Goal: Task Accomplishment & Management: Manage account settings

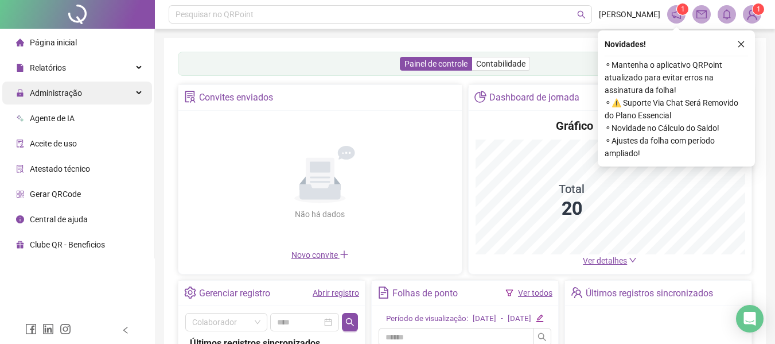
click at [87, 88] on div "Administração" at bounding box center [77, 92] width 150 height 23
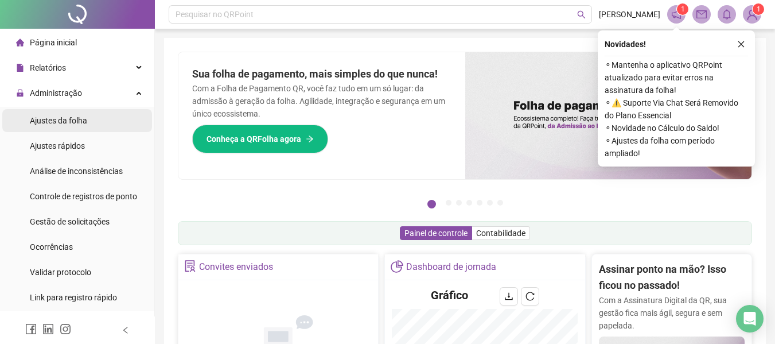
click at [73, 118] on span "Ajustes da folha" at bounding box center [58, 120] width 57 height 9
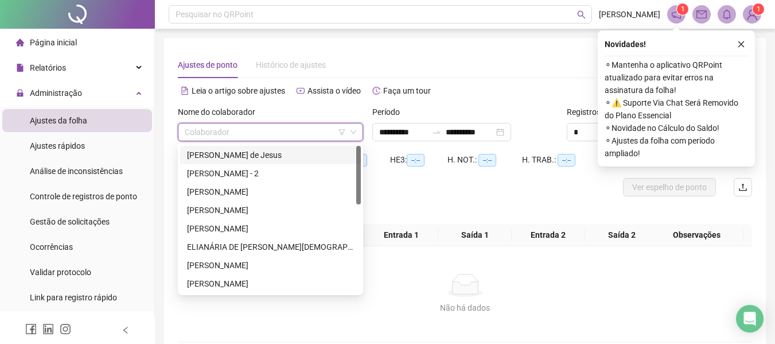
click at [246, 130] on input "search" at bounding box center [265, 131] width 161 height 17
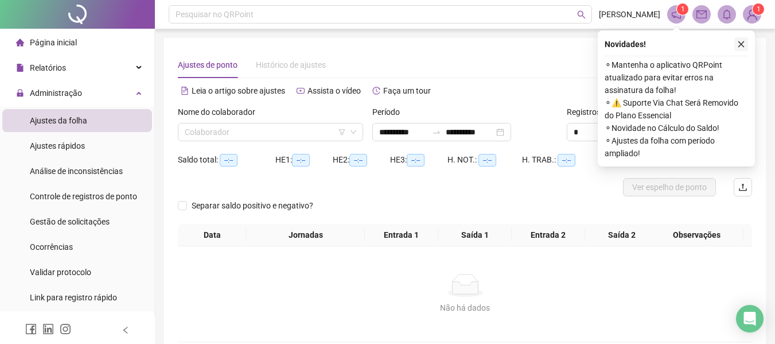
click at [740, 46] on icon "close" at bounding box center [741, 44] width 8 height 8
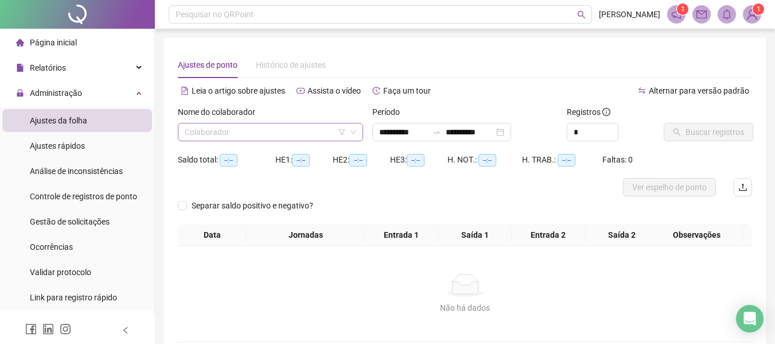
click at [224, 138] on input "search" at bounding box center [265, 131] width 161 height 17
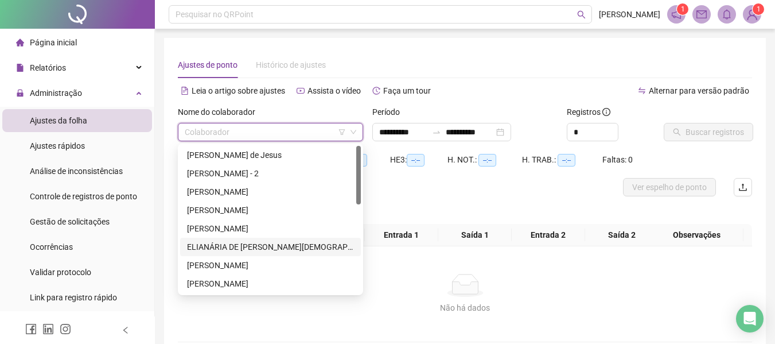
click at [243, 249] on div "ELIANÁRIA DE [PERSON_NAME][DEMOGRAPHIC_DATA]" at bounding box center [270, 246] width 167 height 13
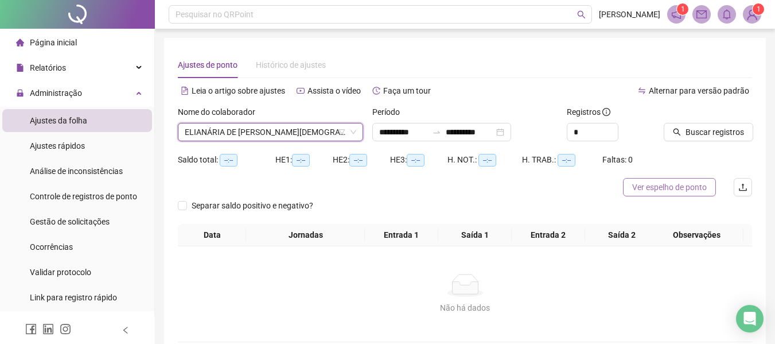
click at [683, 189] on span "Ver espelho de ponto" at bounding box center [669, 187] width 75 height 13
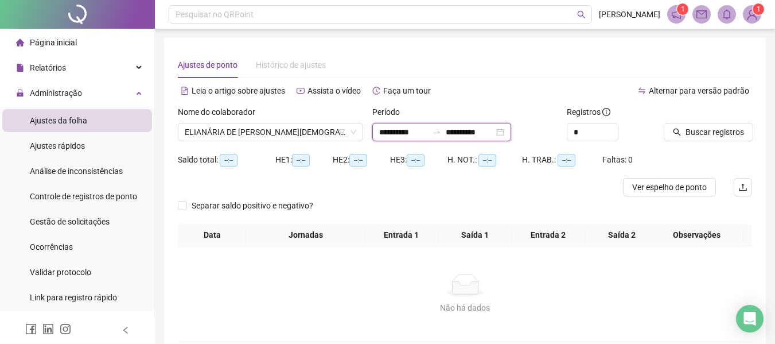
click at [469, 135] on input "**********" at bounding box center [470, 132] width 48 height 13
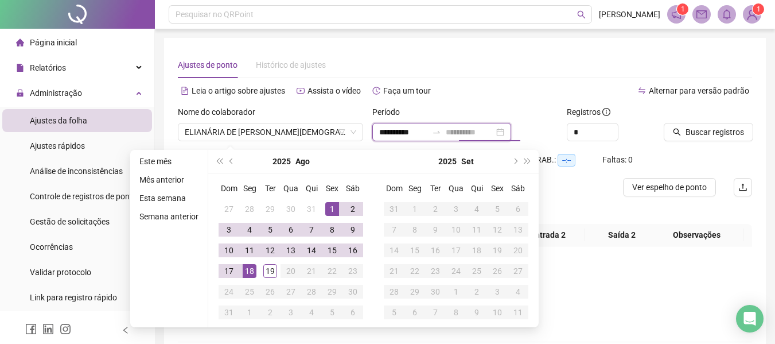
type input "**********"
click at [250, 270] on div "18" at bounding box center [250, 271] width 14 height 14
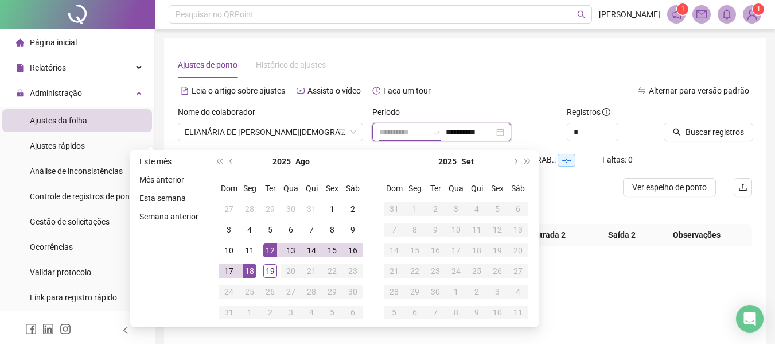
type input "**********"
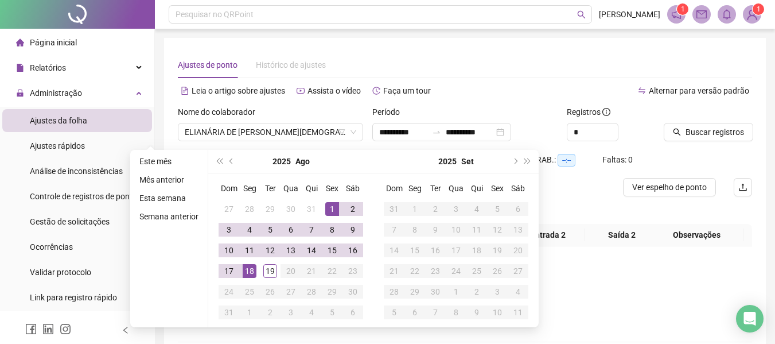
click at [611, 262] on div "Não há dados Não há dados" at bounding box center [465, 293] width 574 height 95
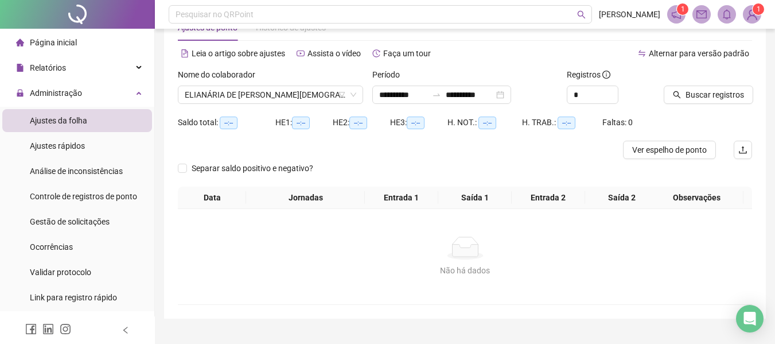
scroll to position [57, 0]
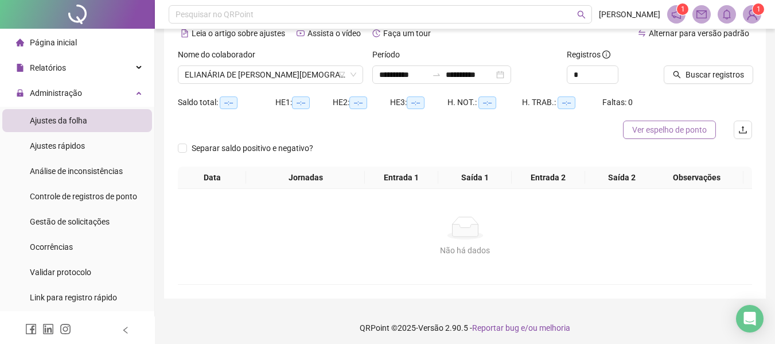
click at [670, 126] on span "Ver espelho de ponto" at bounding box center [669, 129] width 75 height 13
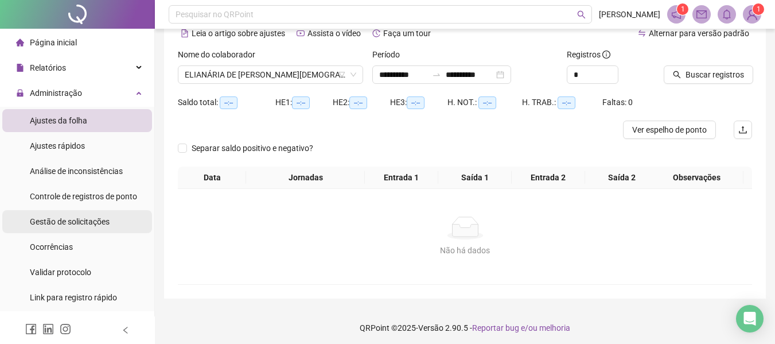
click at [65, 221] on span "Gestão de solicitações" at bounding box center [70, 221] width 80 height 9
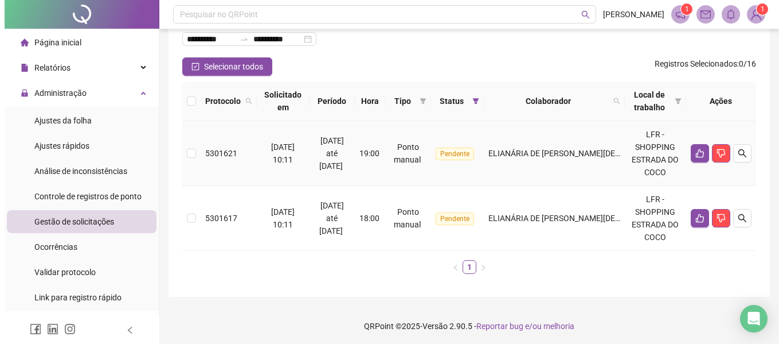
scroll to position [78, 0]
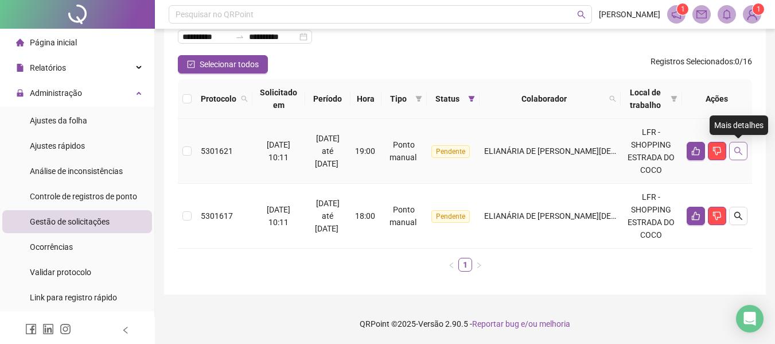
click at [735, 150] on icon "search" at bounding box center [738, 151] width 8 height 8
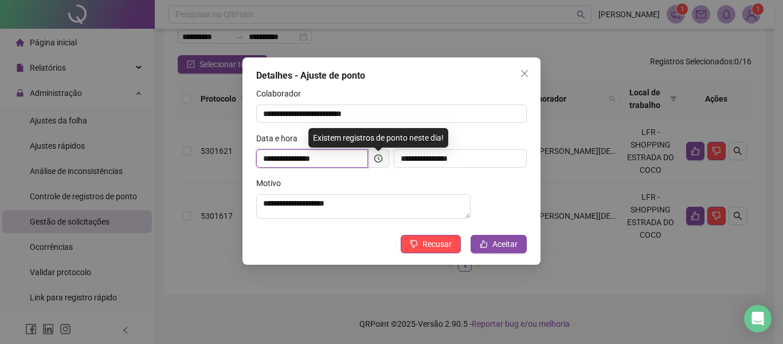
click at [340, 161] on input "**********" at bounding box center [312, 158] width 112 height 18
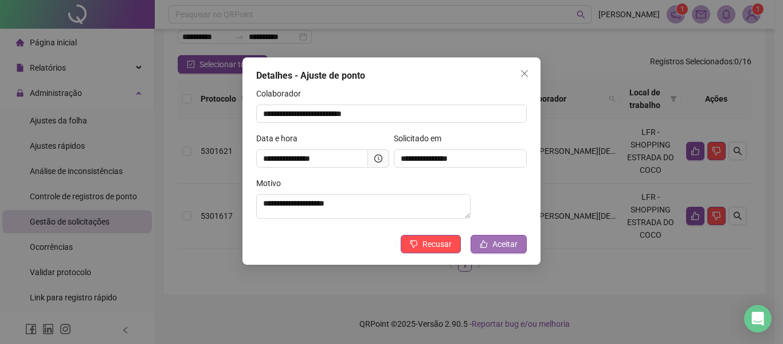
click at [502, 250] on span "Aceitar" at bounding box center [505, 243] width 25 height 13
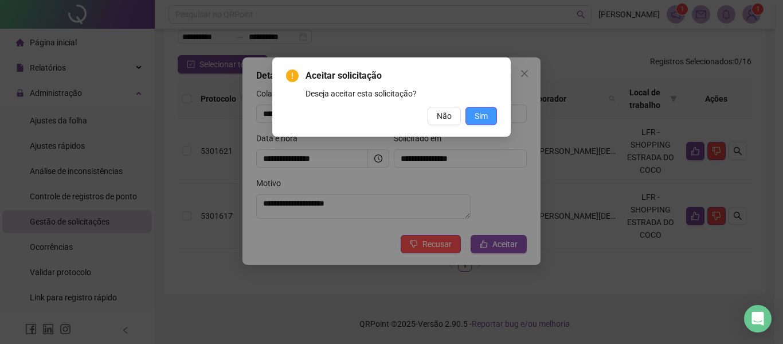
click at [477, 111] on span "Sim" at bounding box center [481, 116] width 13 height 13
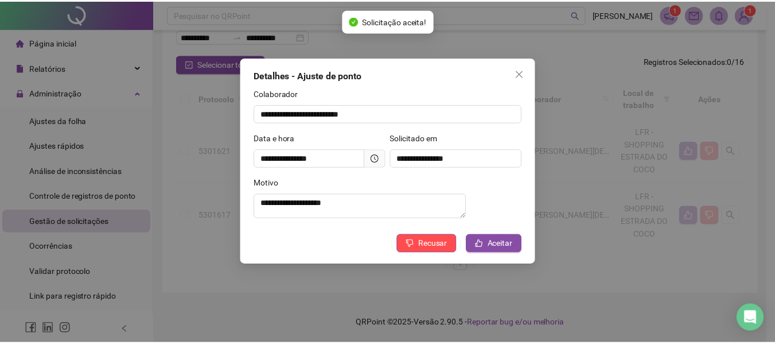
scroll to position [13, 0]
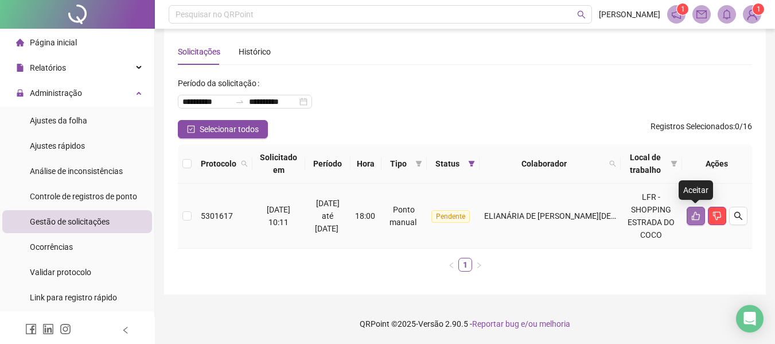
click at [692, 214] on icon "like" at bounding box center [695, 215] width 9 height 9
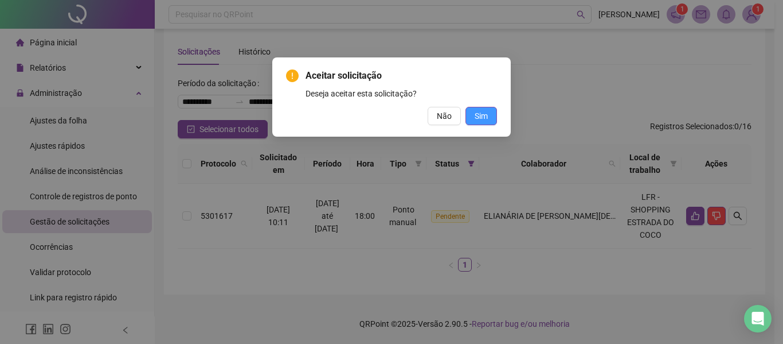
click at [482, 119] on span "Sim" at bounding box center [481, 116] width 13 height 13
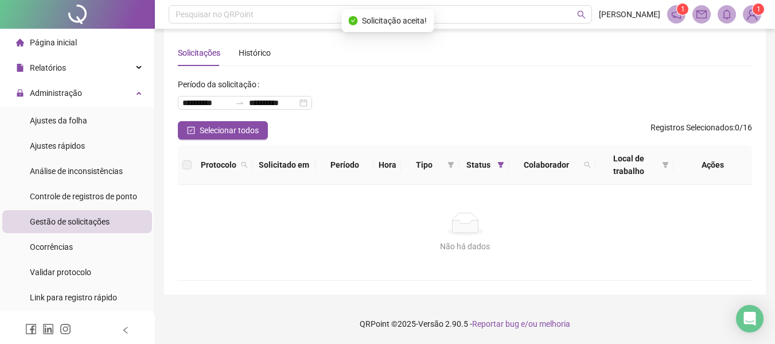
scroll to position [12, 0]
click at [79, 118] on span "Ajustes da folha" at bounding box center [58, 120] width 57 height 9
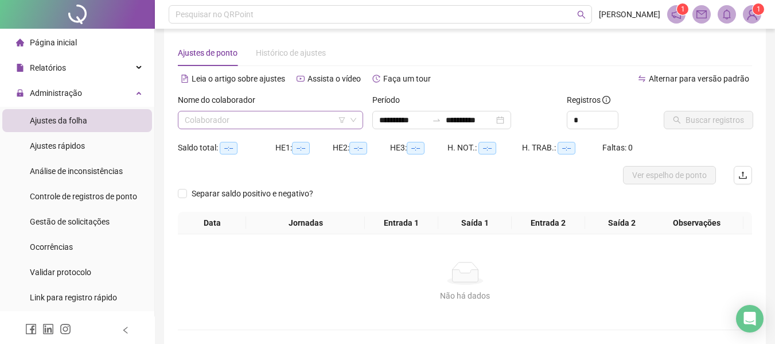
click at [251, 116] on input "search" at bounding box center [265, 119] width 161 height 17
click at [216, 112] on input "search" at bounding box center [265, 119] width 161 height 17
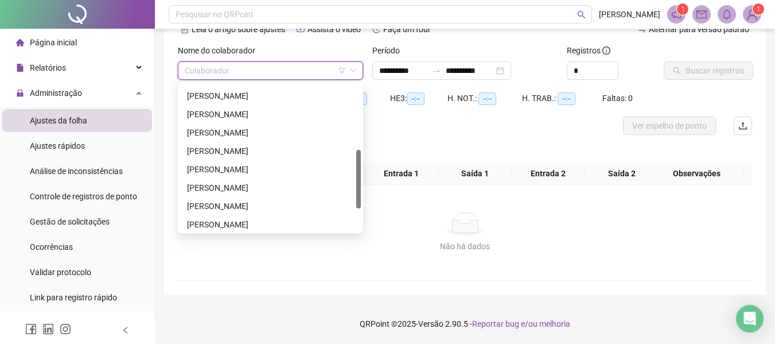
scroll to position [106, 0]
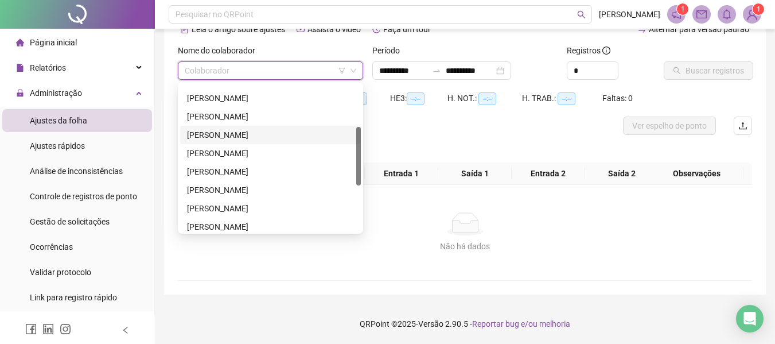
click at [239, 130] on div "[PERSON_NAME]" at bounding box center [270, 134] width 167 height 13
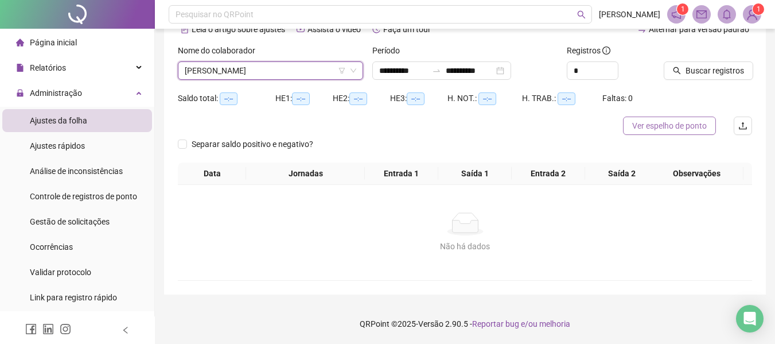
click at [662, 122] on span "Ver espelho de ponto" at bounding box center [669, 125] width 75 height 13
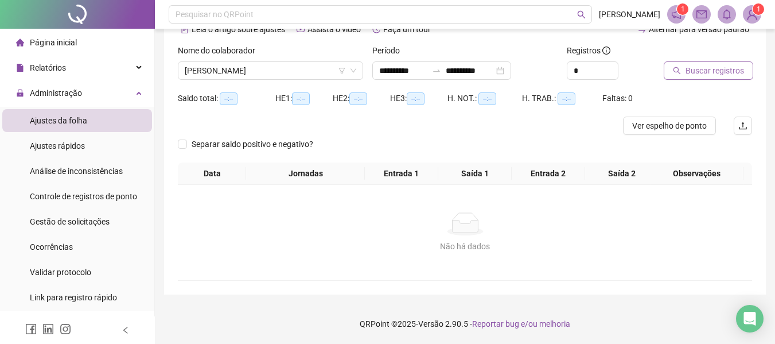
click at [703, 69] on span "Buscar registros" at bounding box center [714, 70] width 58 height 13
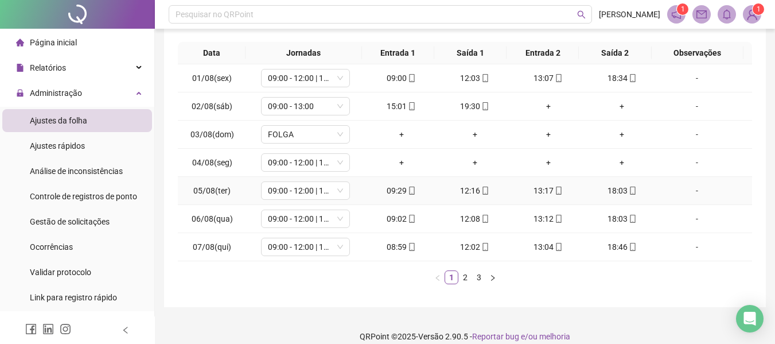
scroll to position [204, 0]
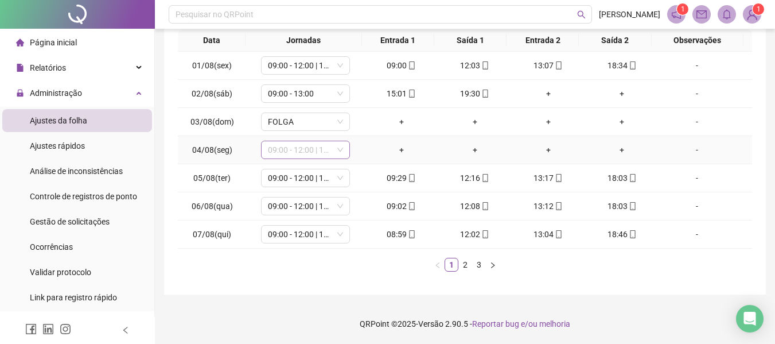
click at [298, 152] on span "09:00 - 12:00 | 13:00 - 18:00" at bounding box center [305, 149] width 75 height 17
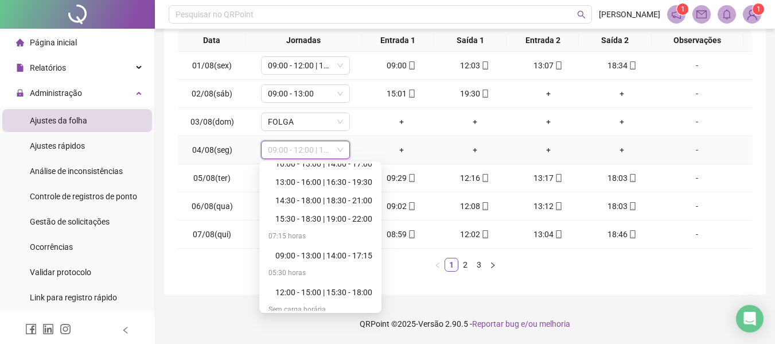
scroll to position [789, 0]
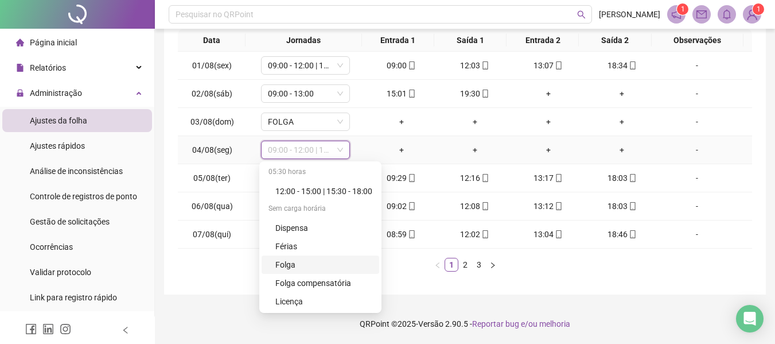
click at [292, 262] on div "Folga" at bounding box center [323, 264] width 97 height 13
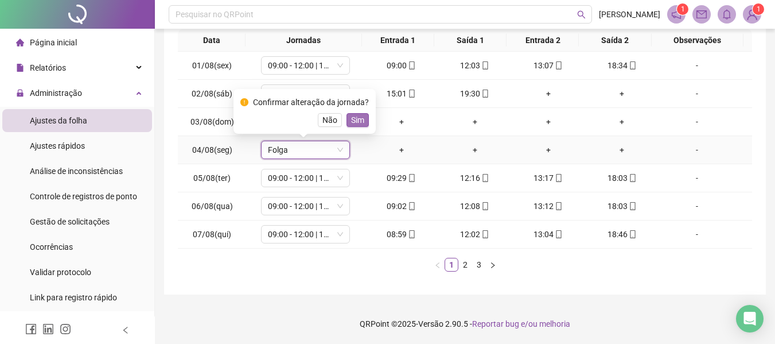
click at [354, 122] on span "Sim" at bounding box center [357, 120] width 13 height 13
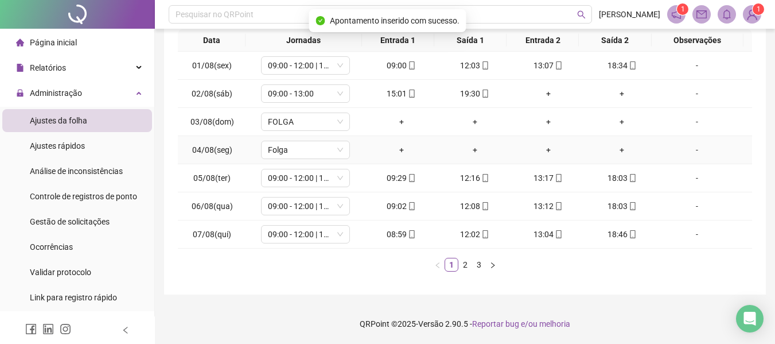
click at [686, 149] on div "-" at bounding box center [697, 149] width 68 height 13
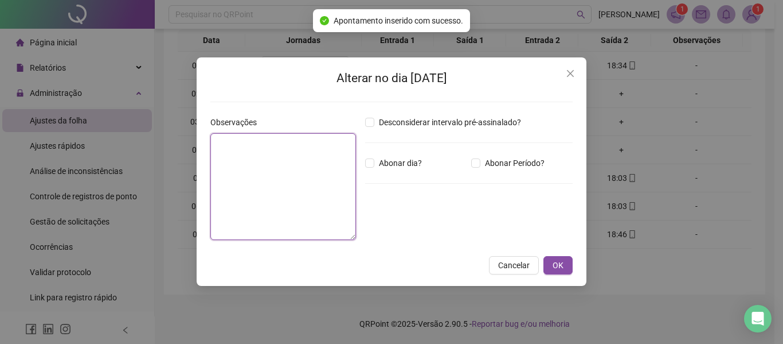
click at [284, 158] on textarea at bounding box center [283, 186] width 146 height 107
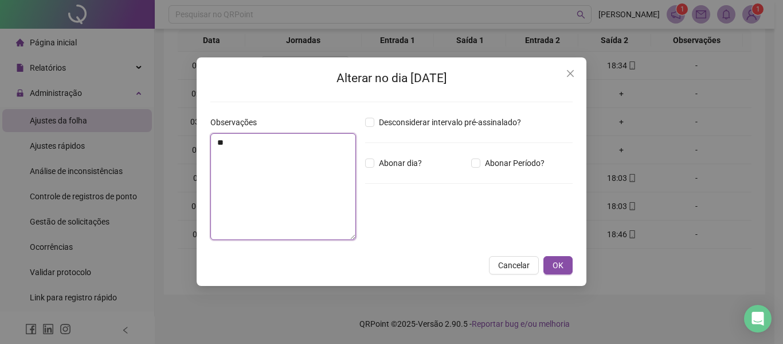
type textarea "*"
click at [346, 142] on textarea "**********" at bounding box center [283, 186] width 146 height 107
click at [333, 143] on textarea "**********" at bounding box center [283, 186] width 146 height 107
type textarea "**********"
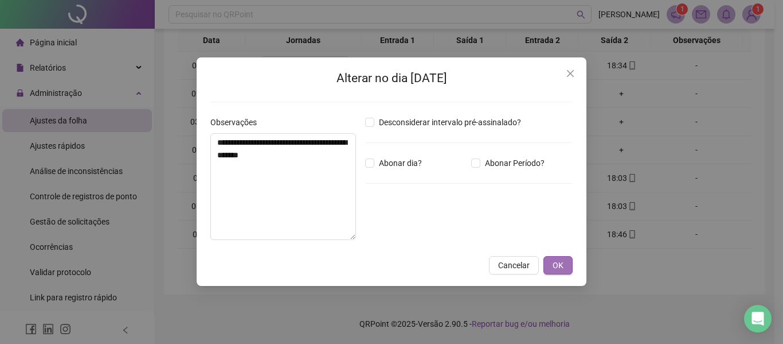
click at [552, 259] on button "OK" at bounding box center [558, 265] width 29 height 18
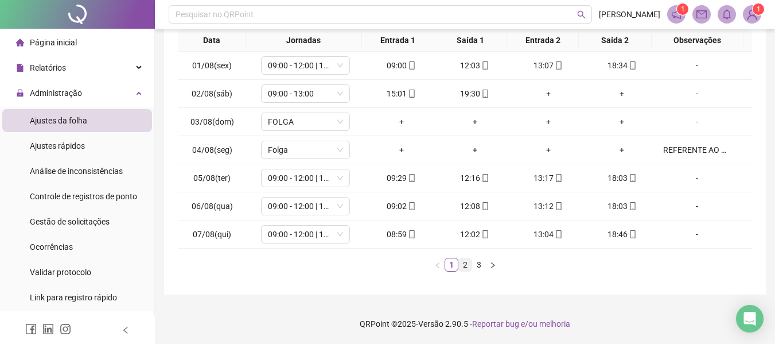
click at [470, 264] on link "2" at bounding box center [465, 264] width 13 height 13
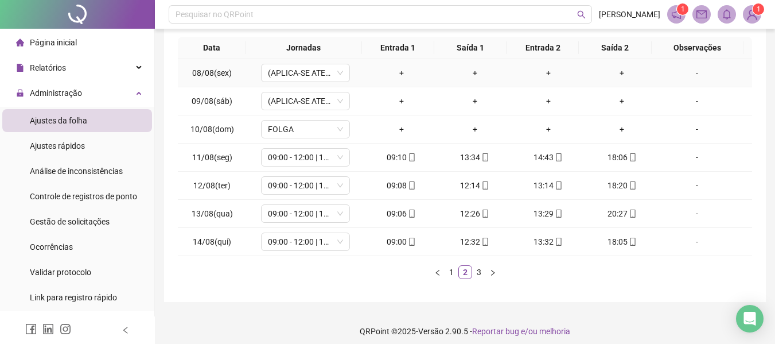
scroll to position [204, 0]
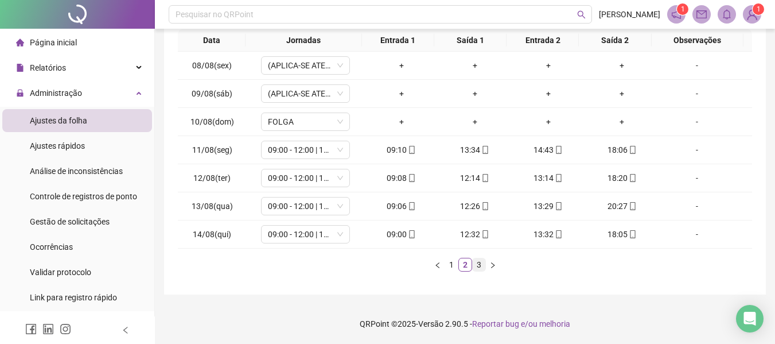
click at [477, 264] on link "3" at bounding box center [479, 264] width 13 height 13
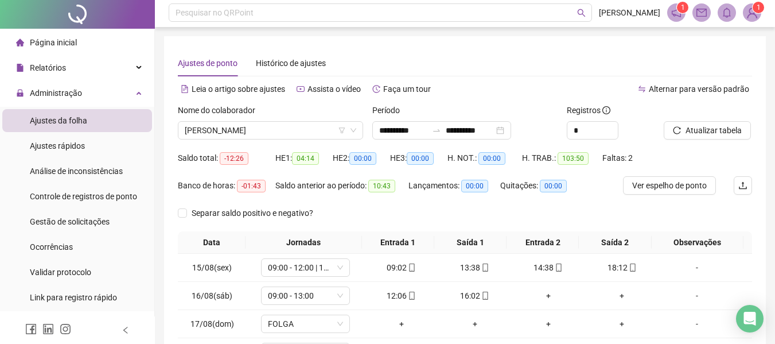
scroll to position [0, 0]
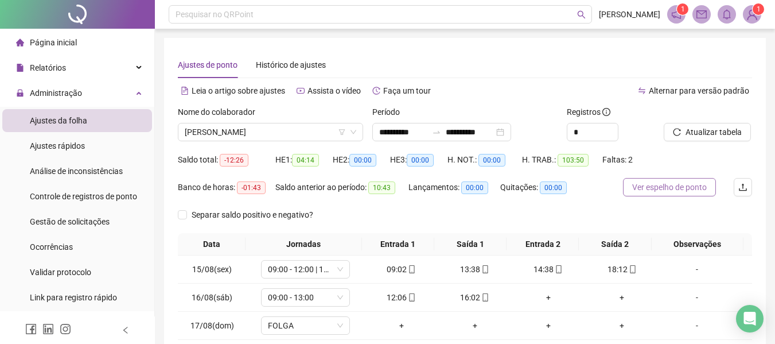
click at [664, 188] on span "Ver espelho de ponto" at bounding box center [669, 187] width 75 height 13
drag, startPoint x: 465, startPoint y: 131, endPoint x: 472, endPoint y: 130, distance: 7.0
click at [469, 131] on input "**********" at bounding box center [470, 132] width 48 height 13
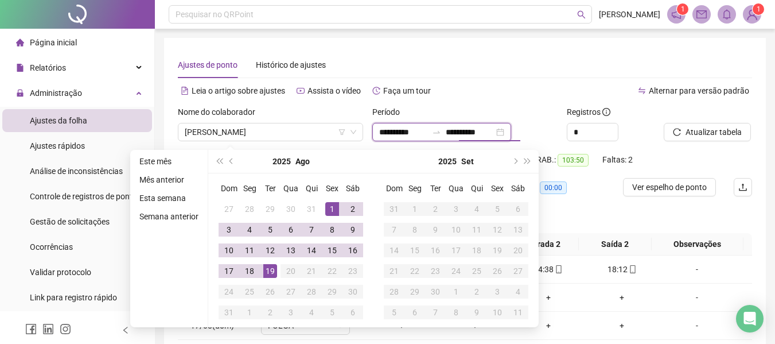
click at [466, 132] on input "**********" at bounding box center [470, 132] width 48 height 13
type input "**********"
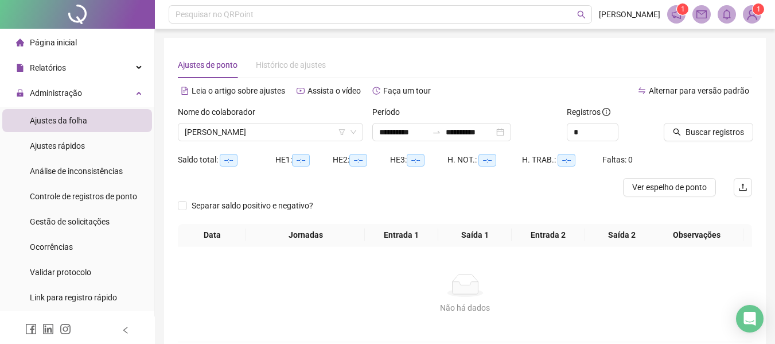
click at [473, 103] on div "Alternar para versão padrão" at bounding box center [608, 96] width 287 height 18
click at [668, 187] on span "Ver espelho de ponto" at bounding box center [669, 187] width 75 height 13
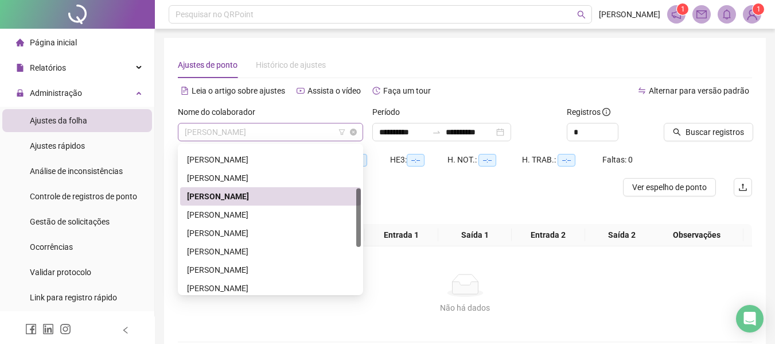
click at [313, 136] on span "[PERSON_NAME]" at bounding box center [270, 131] width 171 height 17
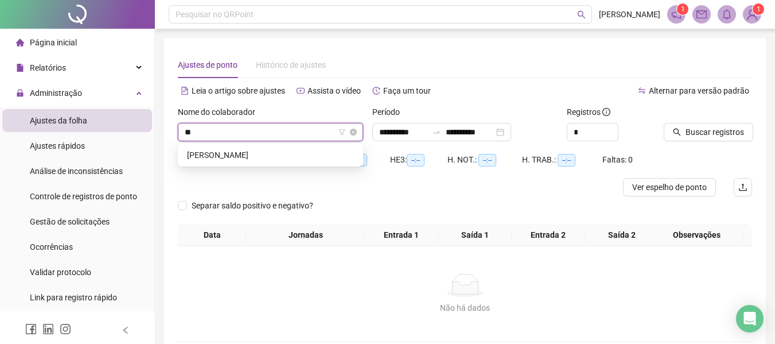
type input "***"
click at [298, 157] on div "[PERSON_NAME]" at bounding box center [270, 155] width 167 height 13
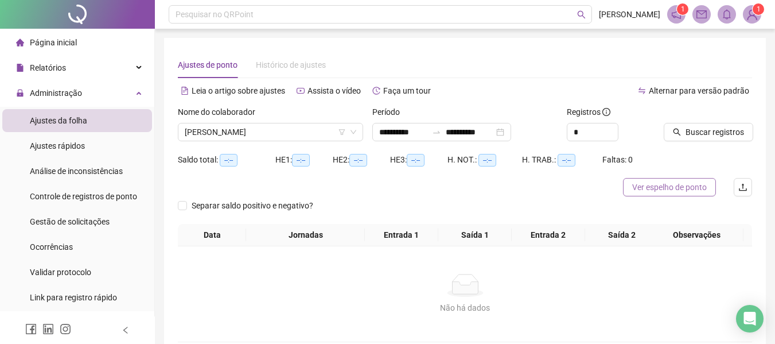
click at [646, 185] on span "Ver espelho de ponto" at bounding box center [669, 187] width 75 height 13
